Goal: Task Accomplishment & Management: Complete application form

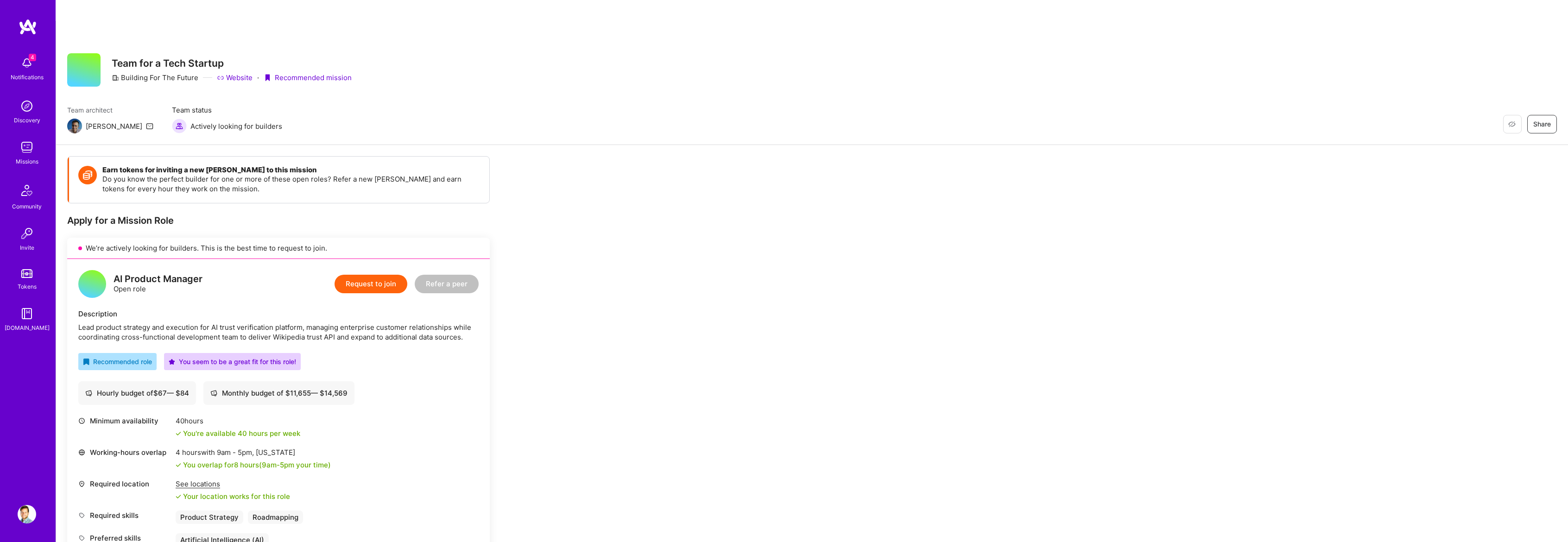
click at [364, 275] on button "Request to join" at bounding box center [371, 284] width 73 height 19
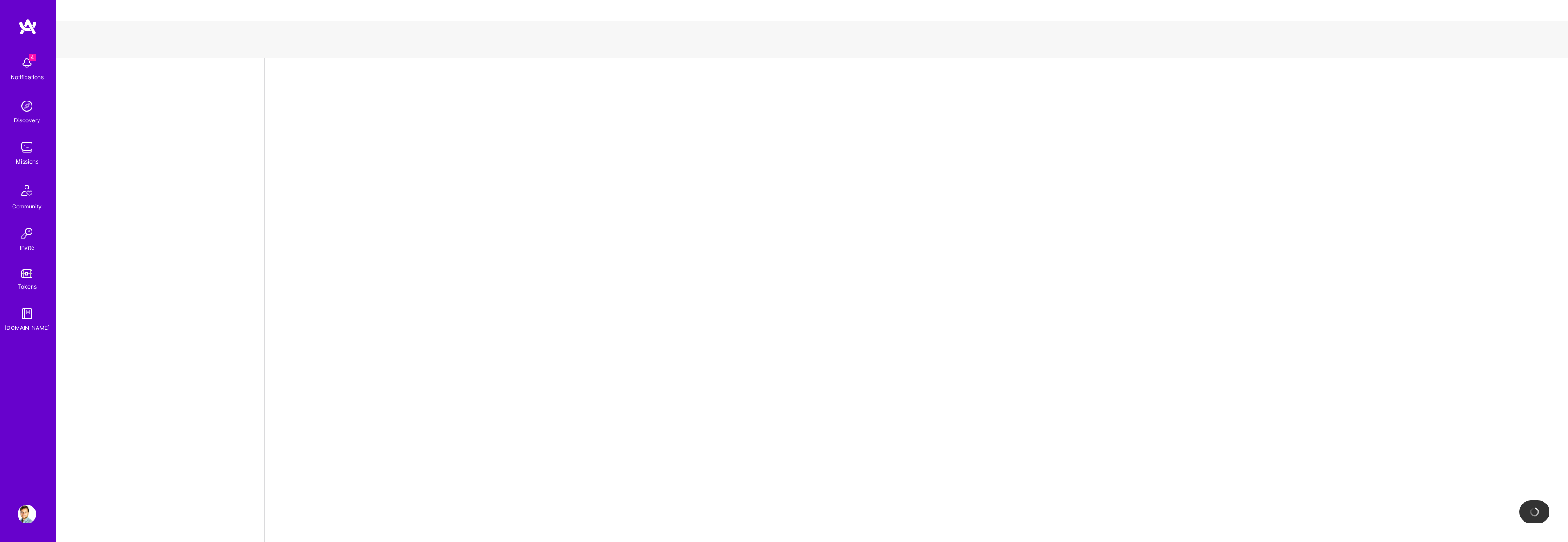
select select "CA"
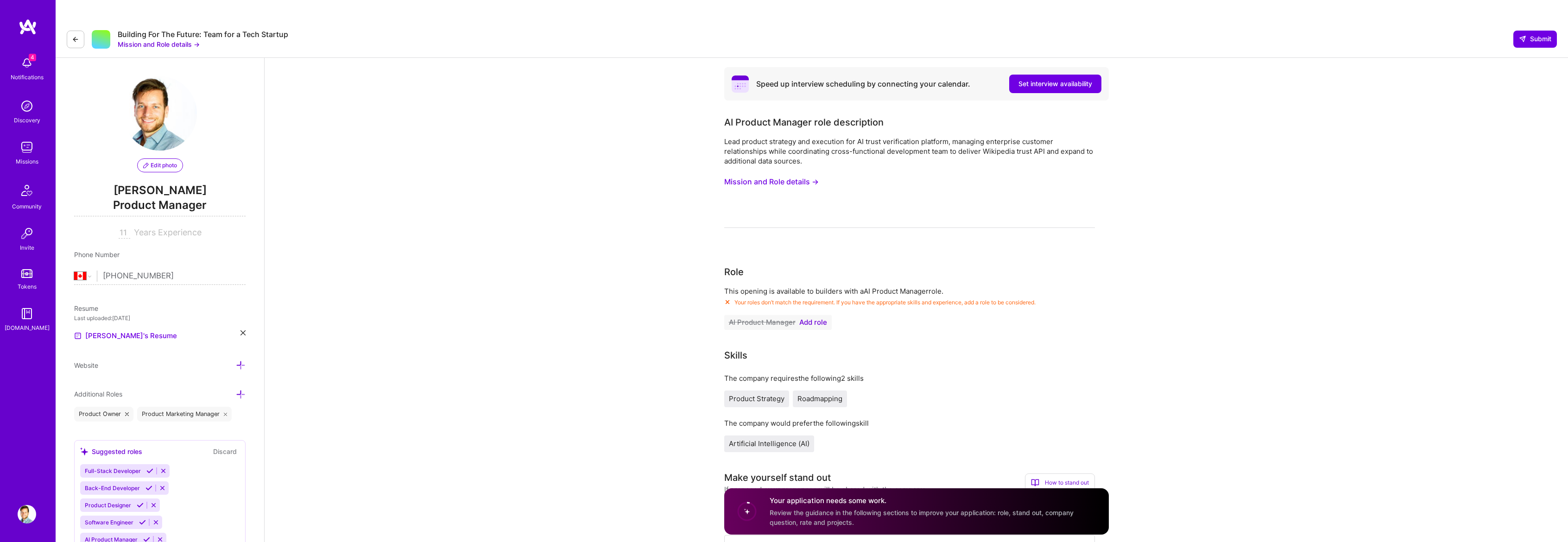
click at [813, 318] on span "Add role" at bounding box center [813, 322] width 28 height 7
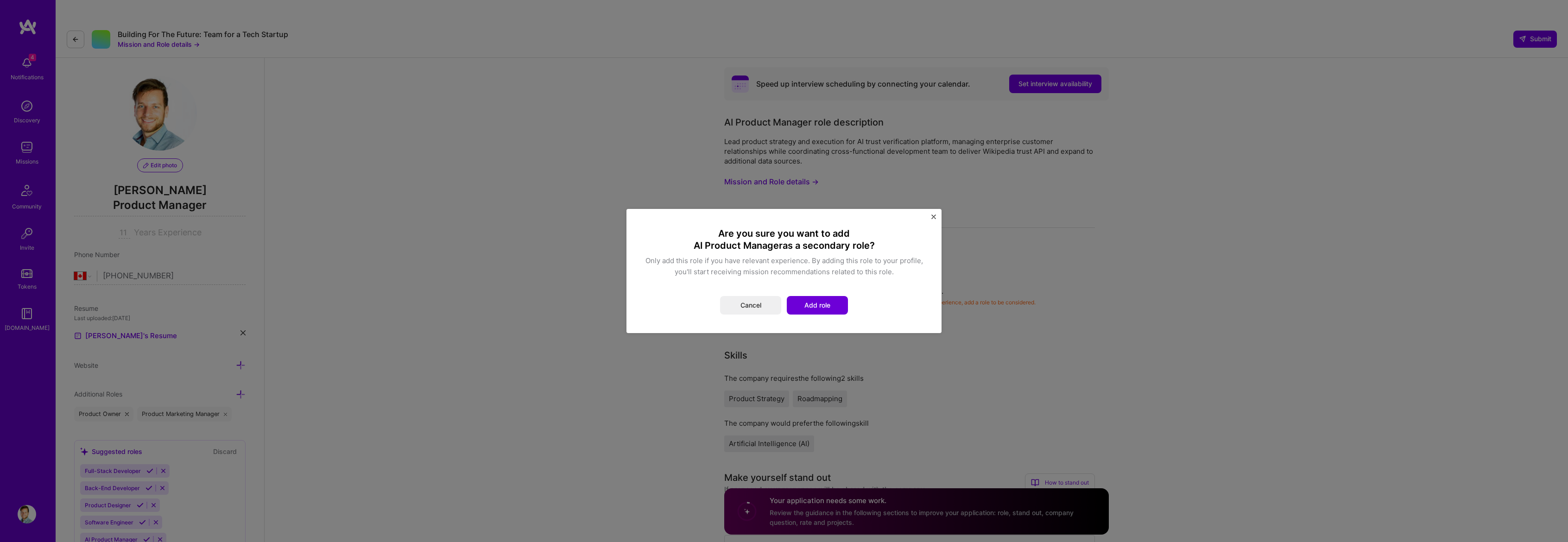
click at [805, 306] on button "Add role" at bounding box center [817, 306] width 61 height 19
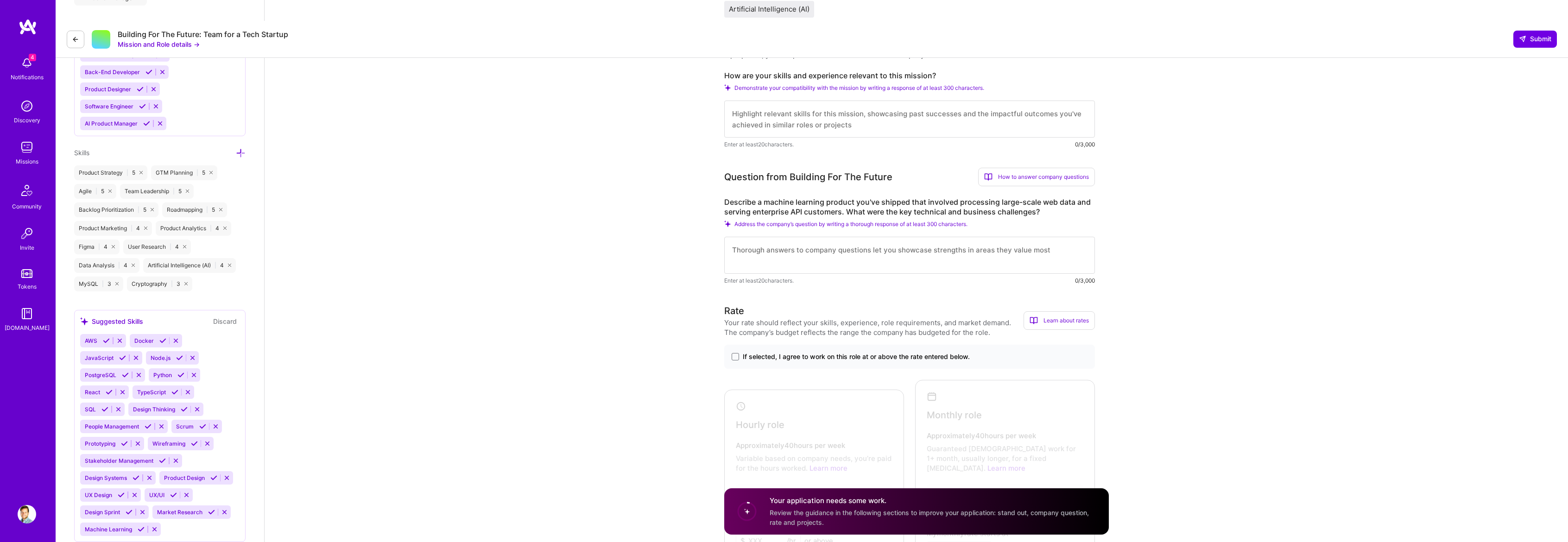
scroll to position [463, 0]
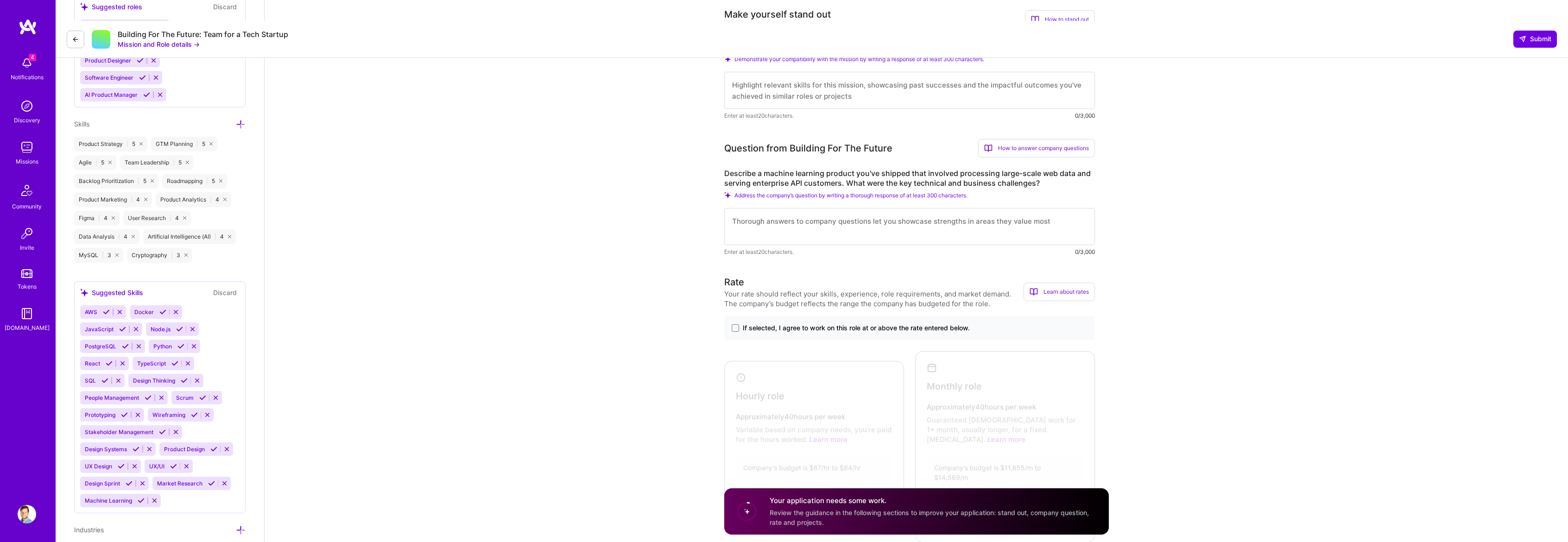
click at [771, 323] on span "If selected, I agree to work on this role at or above the rate entered below." at bounding box center [856, 328] width 227 height 9
click at [0, 0] on input "If selected, I agree to work on this role at or above the rate entered below." at bounding box center [0, 0] width 0 height 0
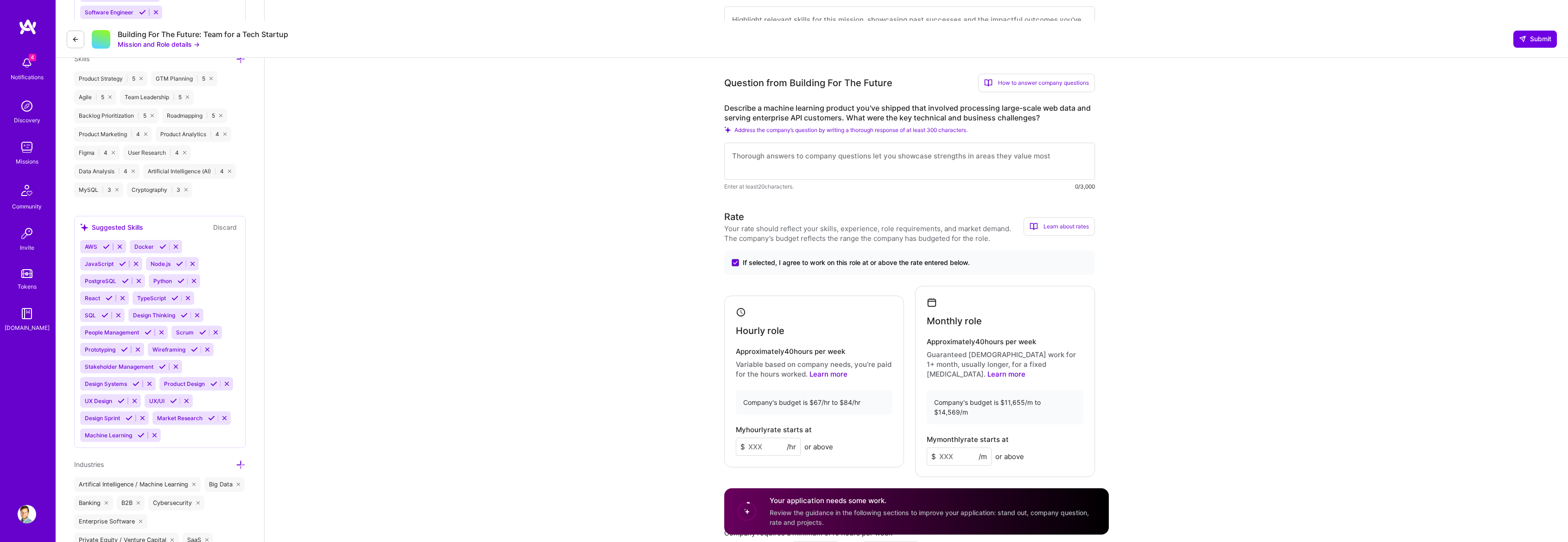
scroll to position [648, 0]
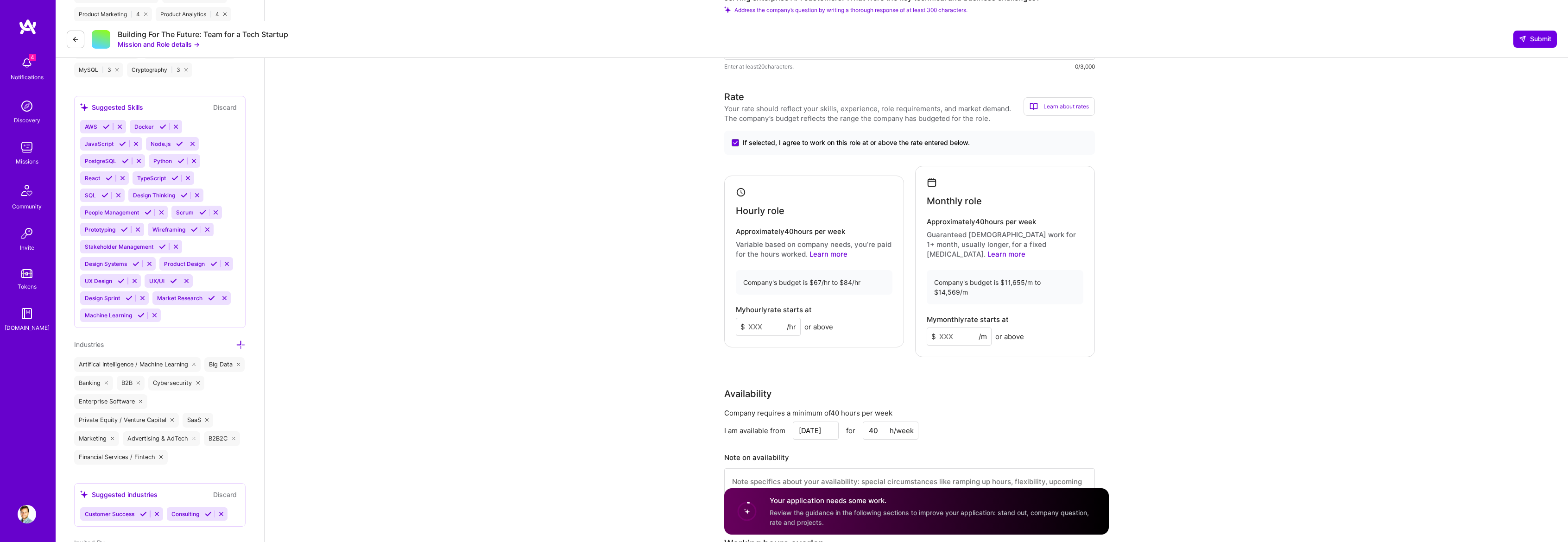
click at [758, 318] on input at bounding box center [768, 326] width 65 height 18
type input "80"
click at [955, 328] on input at bounding box center [959, 336] width 65 height 18
click at [966, 328] on input at bounding box center [959, 336] width 65 height 18
click at [954, 328] on input at bounding box center [959, 336] width 65 height 18
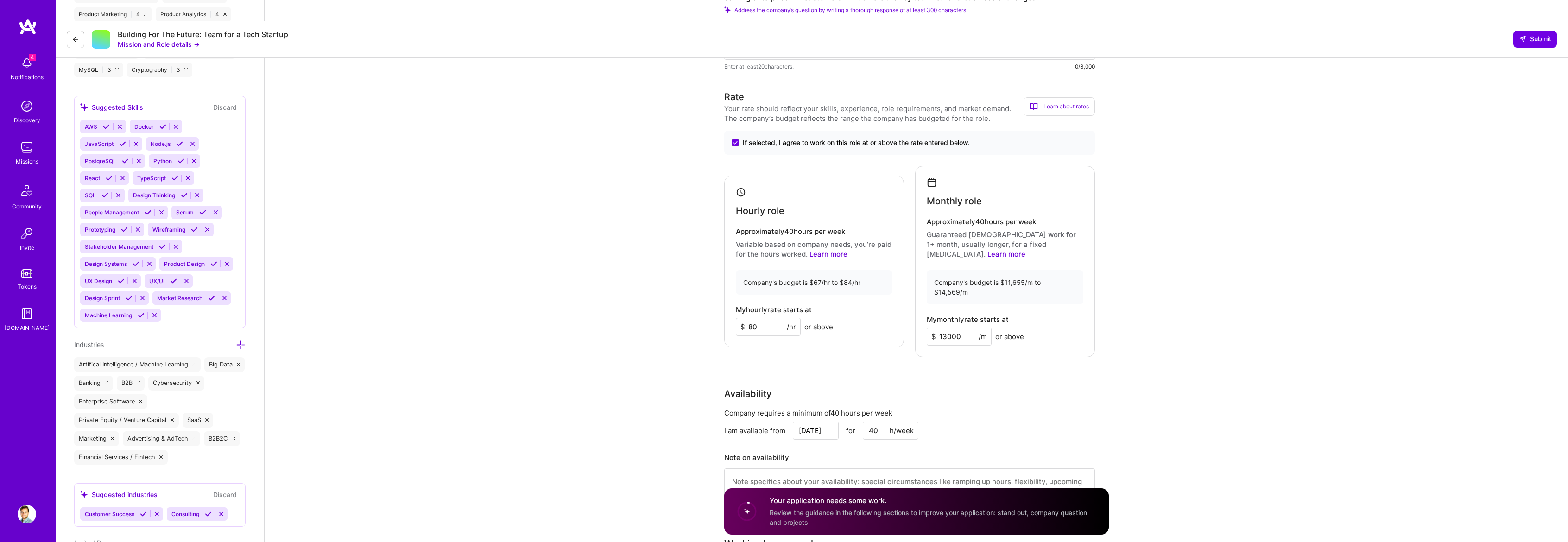
click at [951, 328] on input "13000" at bounding box center [959, 336] width 65 height 18
type input "13500"
click at [1195, 346] on div "Speed up interview scheduling by connecting your calendar. Set interview availa…" at bounding box center [916, 458] width 1304 height 2097
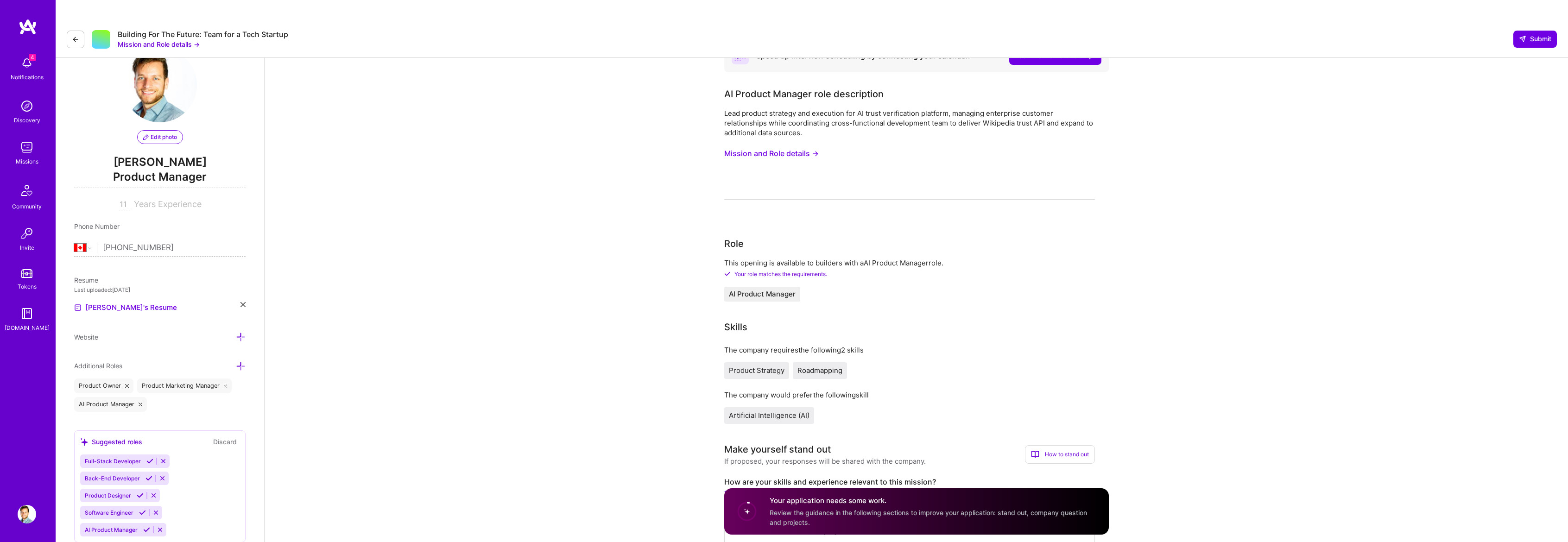
scroll to position [0, 0]
